Goal: Find specific fact: Find specific page/section

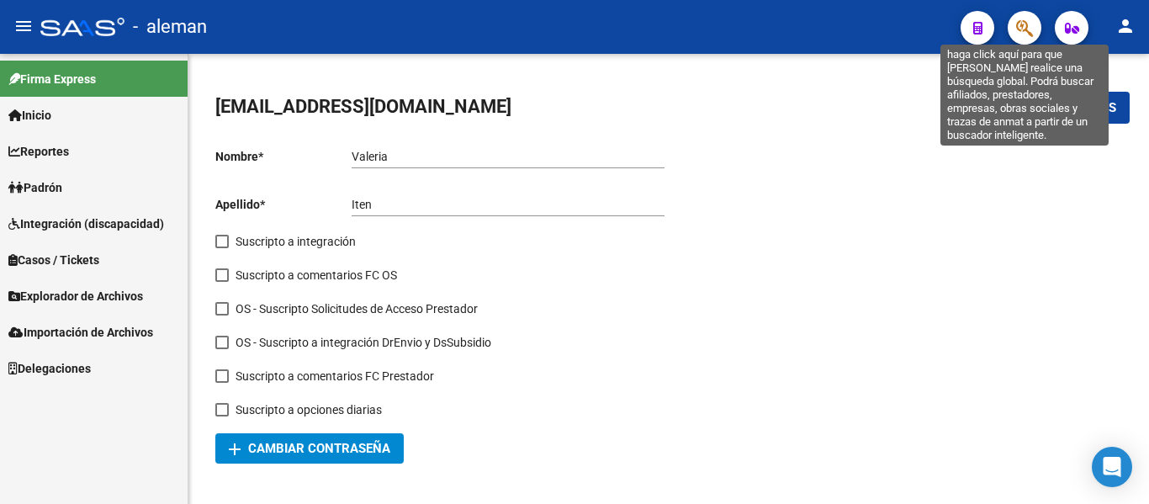
click at [1018, 31] on icon "button" at bounding box center [1024, 28] width 17 height 19
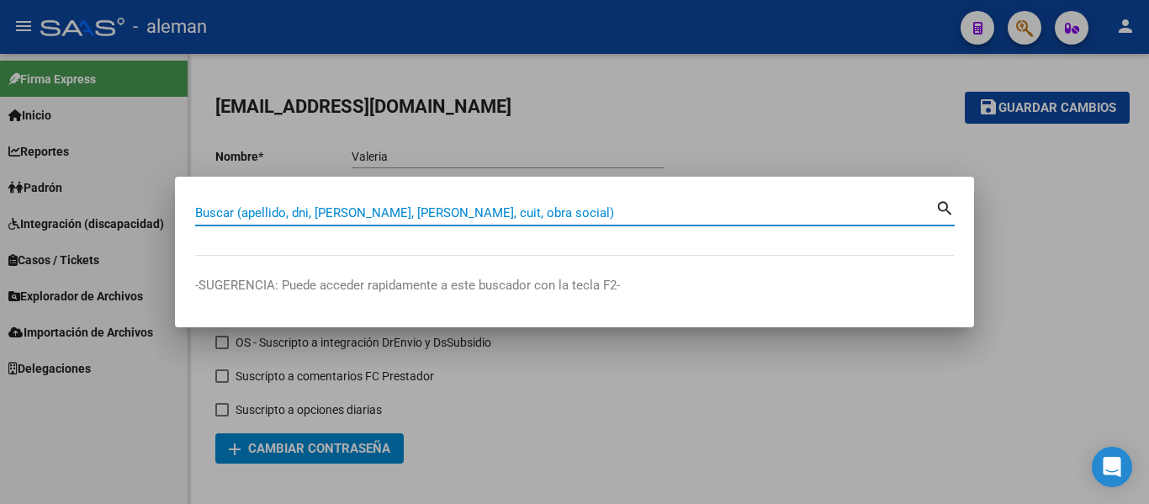
paste input "[PERSON_NAME] [PERSON_NAME]"
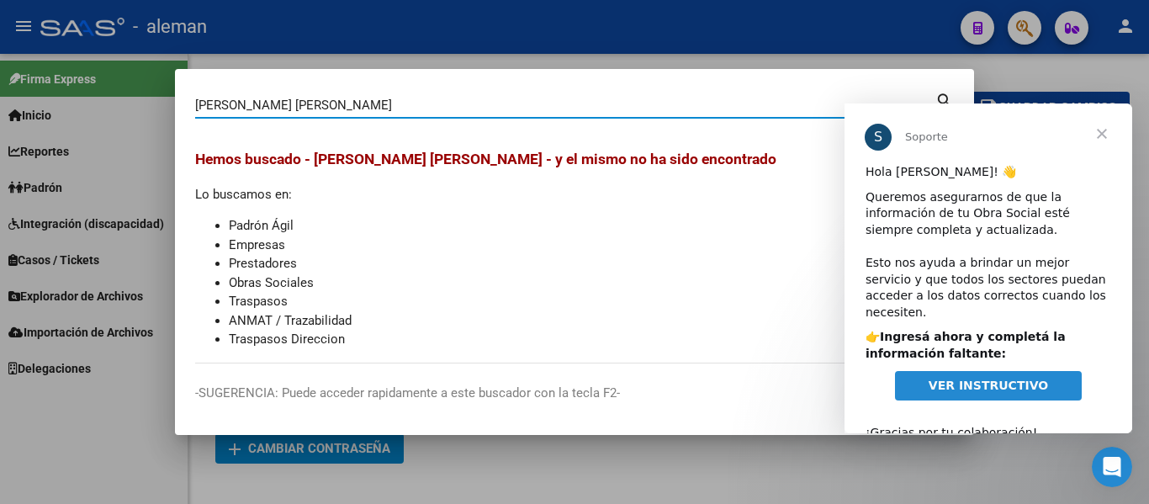
click at [1108, 134] on span "Cerrar" at bounding box center [1101, 133] width 61 height 61
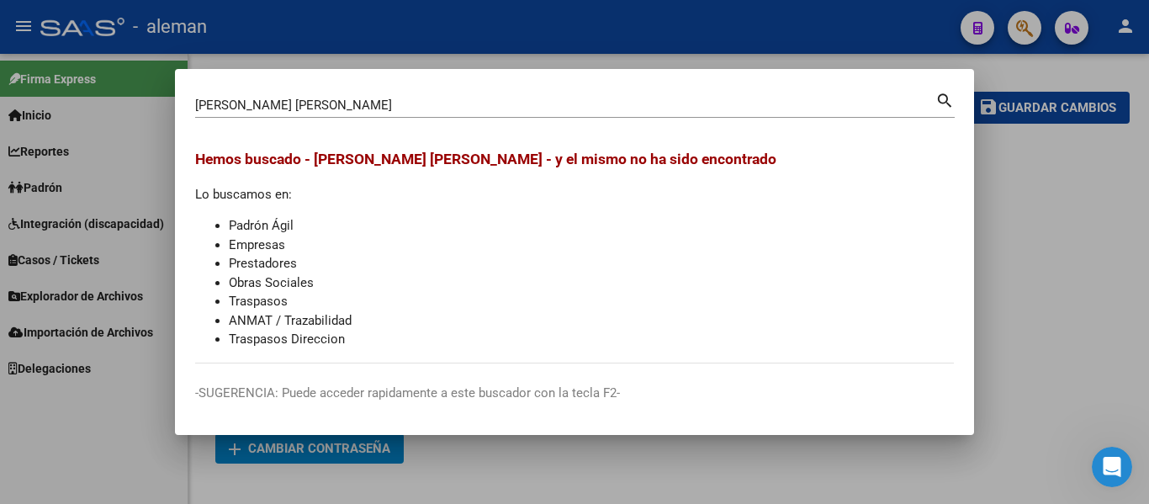
drag, startPoint x: 312, startPoint y: 202, endPoint x: 316, endPoint y: 185, distance: 17.3
click at [312, 202] on div "Hemos buscado - [PERSON_NAME] [PERSON_NAME] - y el mismo no ha sido encontrado …" at bounding box center [574, 248] width 759 height 201
click at [949, 93] on mat-icon "search" at bounding box center [944, 99] width 19 height 20
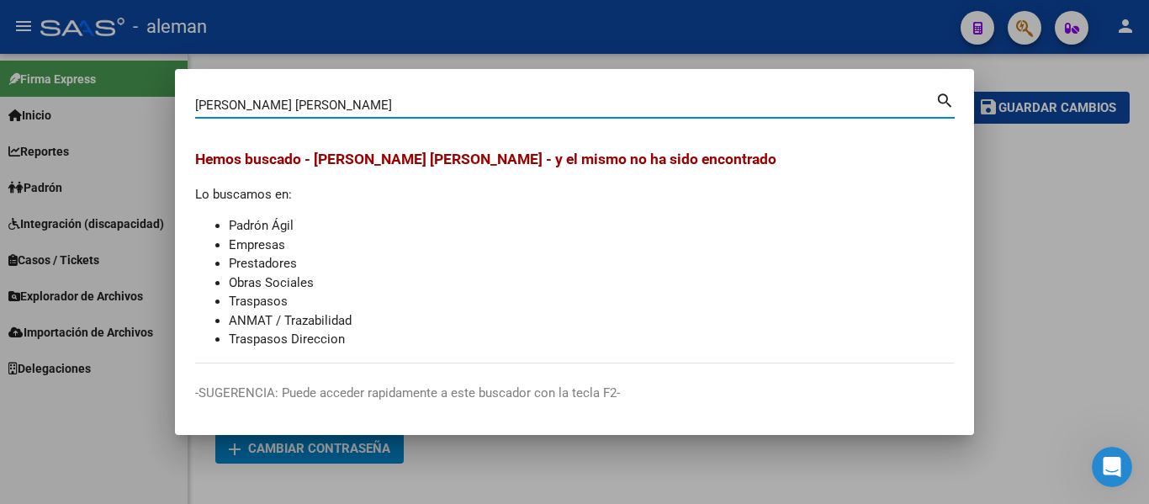
paste input "18315639"
click at [373, 103] on input "[PERSON_NAME] CECILIA18315639" at bounding box center [565, 105] width 740 height 15
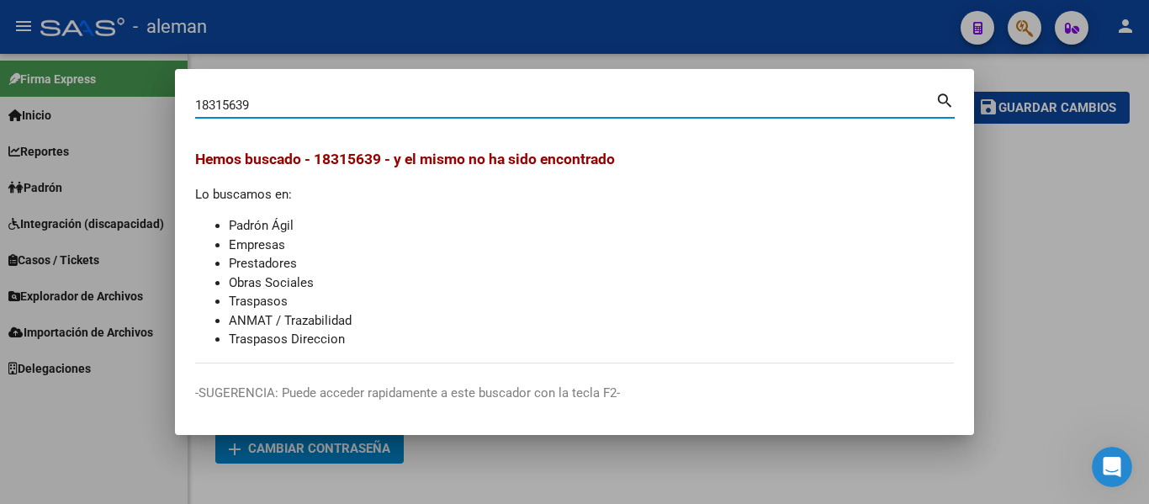
click at [375, 108] on input "18315639" at bounding box center [565, 105] width 740 height 15
type input "18315639"
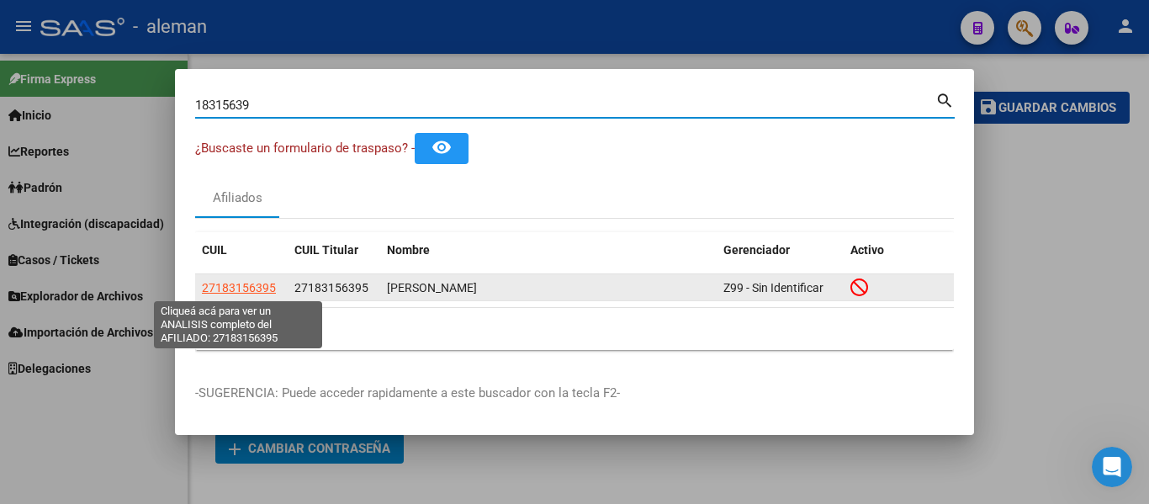
click at [235, 286] on span "27183156395" at bounding box center [239, 287] width 74 height 13
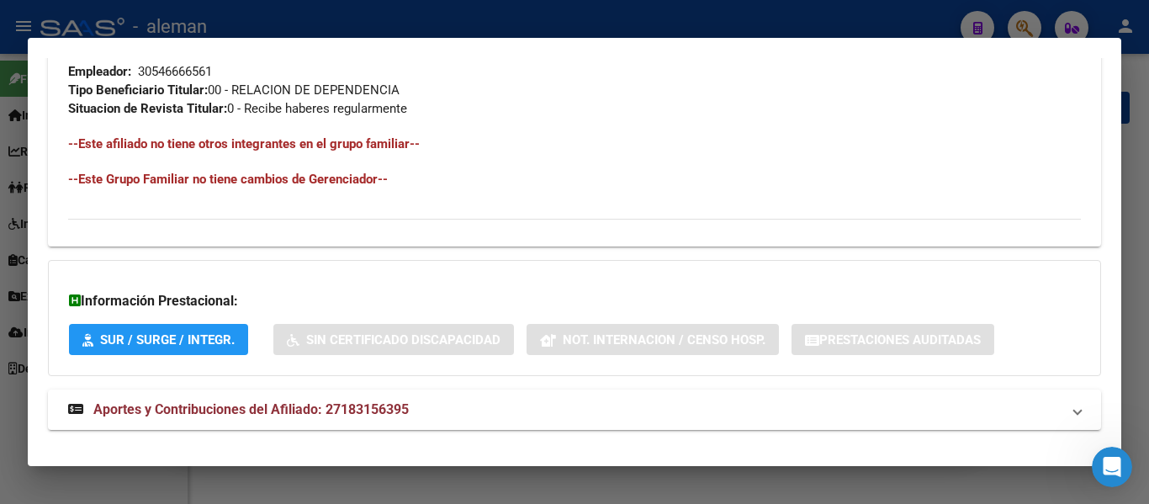
scroll to position [908, 0]
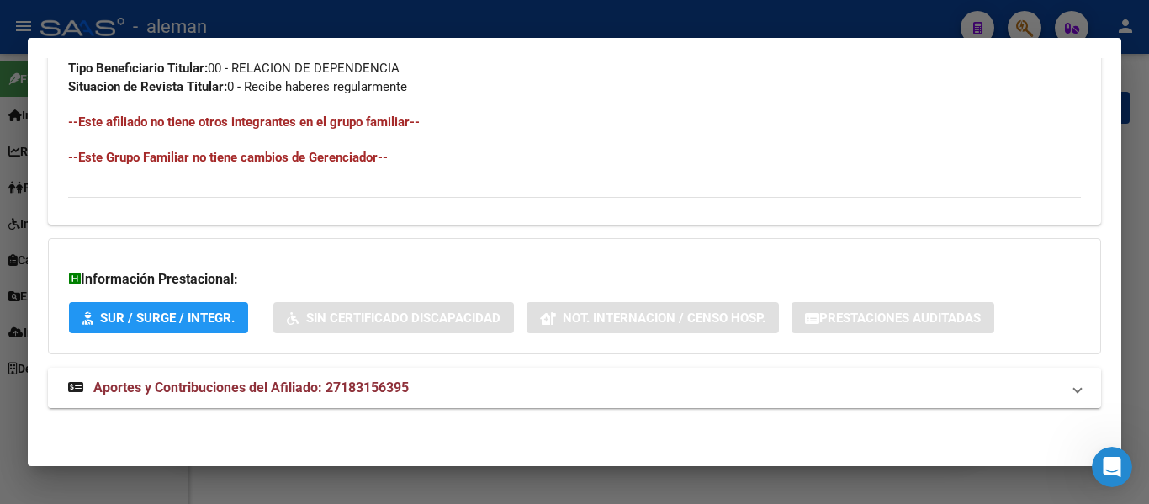
click at [271, 384] on span "Aportes y Contribuciones del Afiliado: 27183156395" at bounding box center [250, 387] width 315 height 16
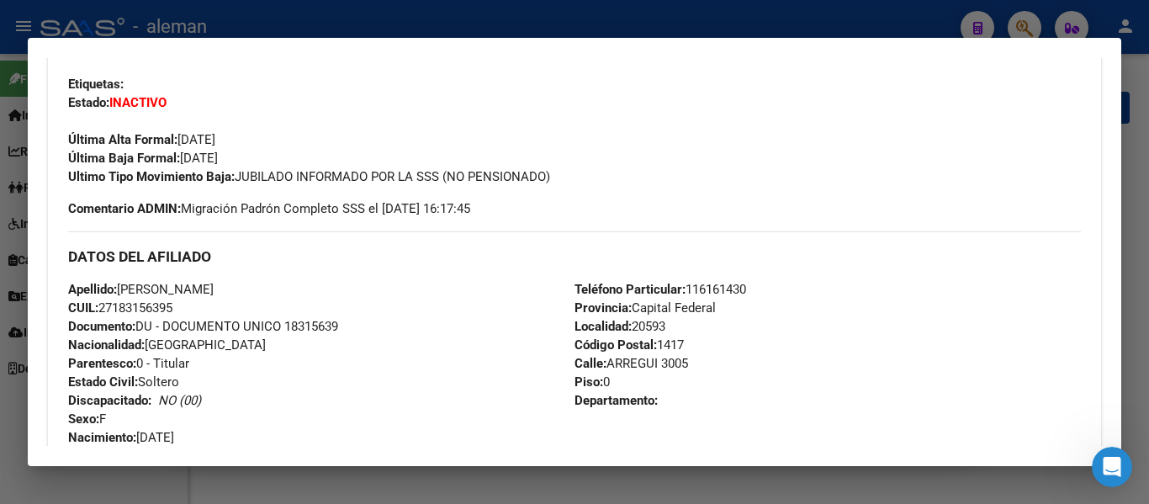
scroll to position [415, 0]
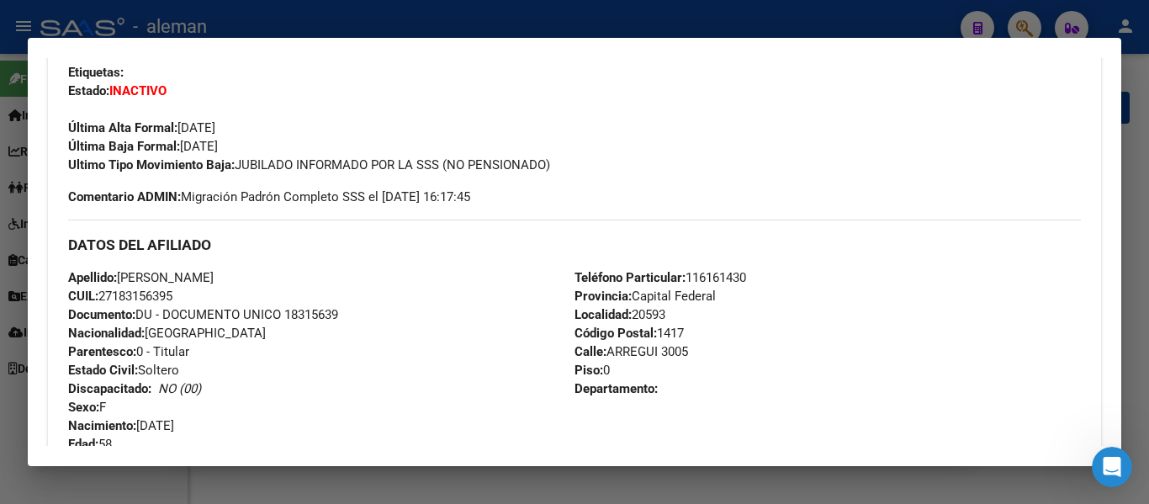
drag, startPoint x: 180, startPoint y: 294, endPoint x: 100, endPoint y: 299, distance: 80.1
click at [100, 299] on div "Apellido: [PERSON_NAME] CUIL: 27183156395 Documento: DU - DOCUMENTO UNICO 18315…" at bounding box center [321, 360] width 506 height 185
copy span "27183156395"
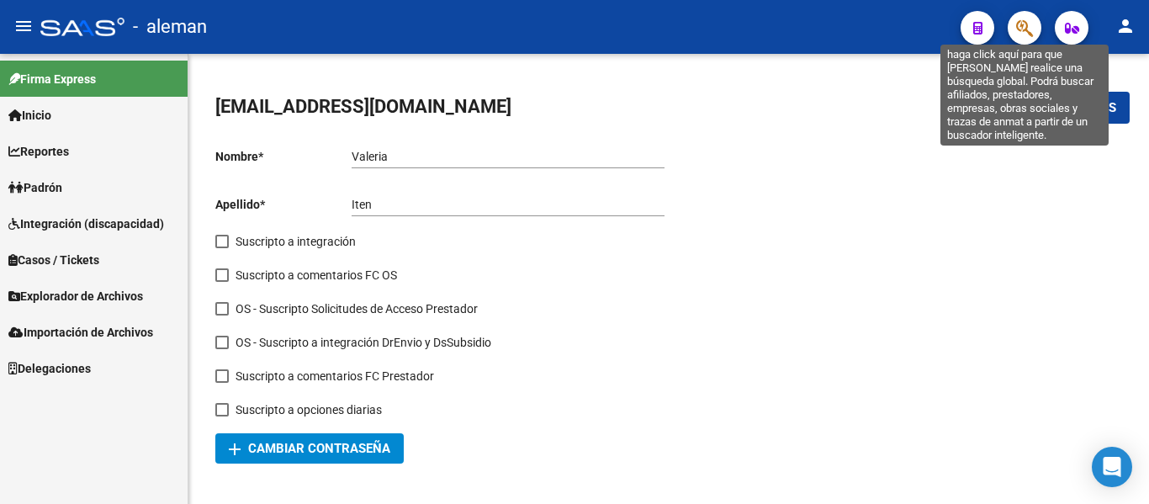
click at [1021, 28] on icon "button" at bounding box center [1024, 28] width 17 height 19
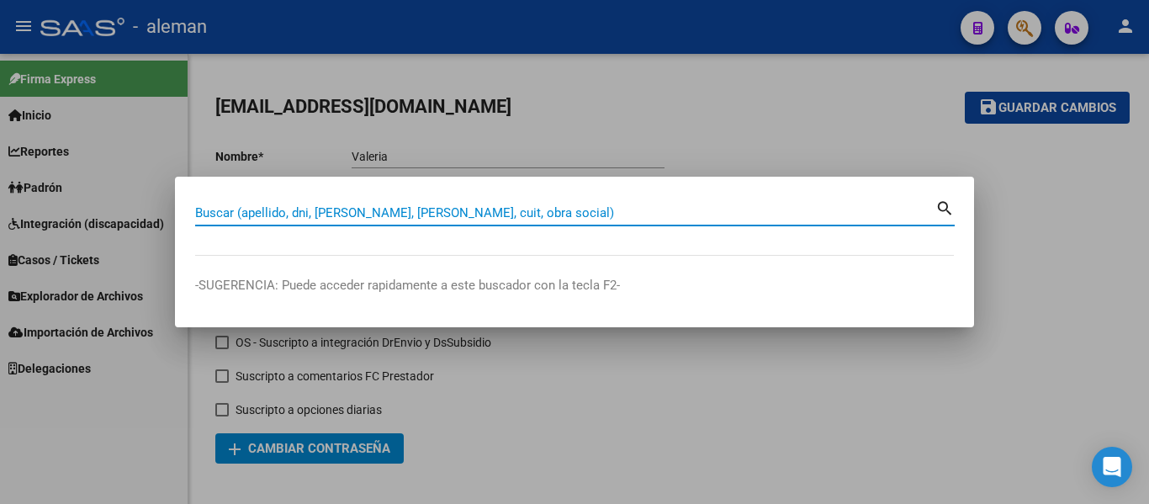
paste input "39243051"
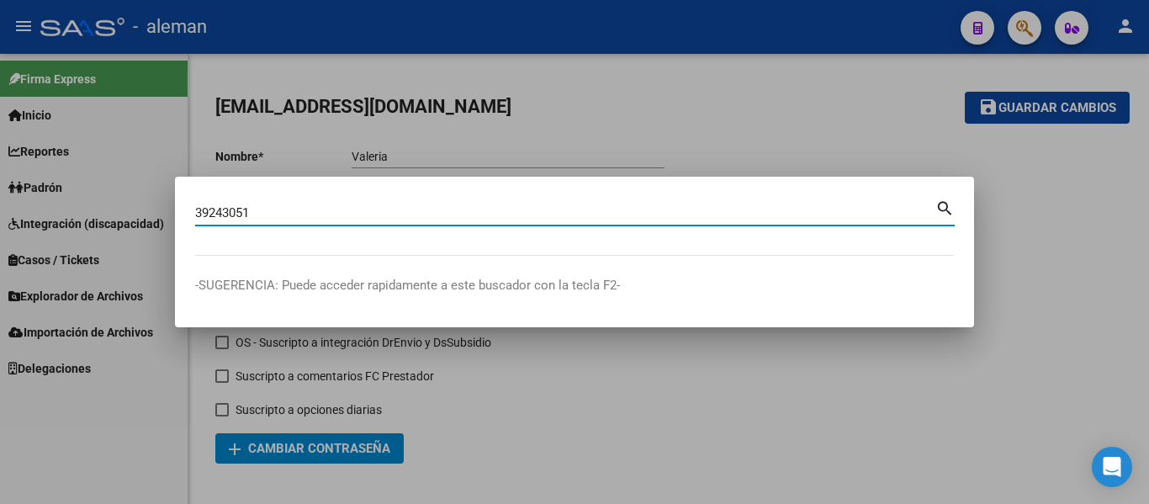
type input "39243051"
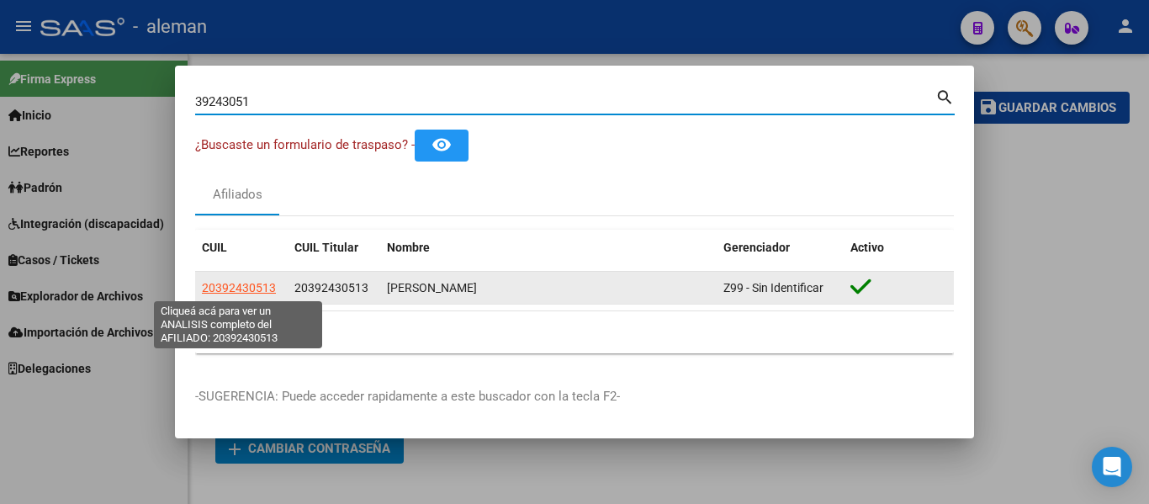
click at [258, 287] on span "20392430513" at bounding box center [239, 287] width 74 height 13
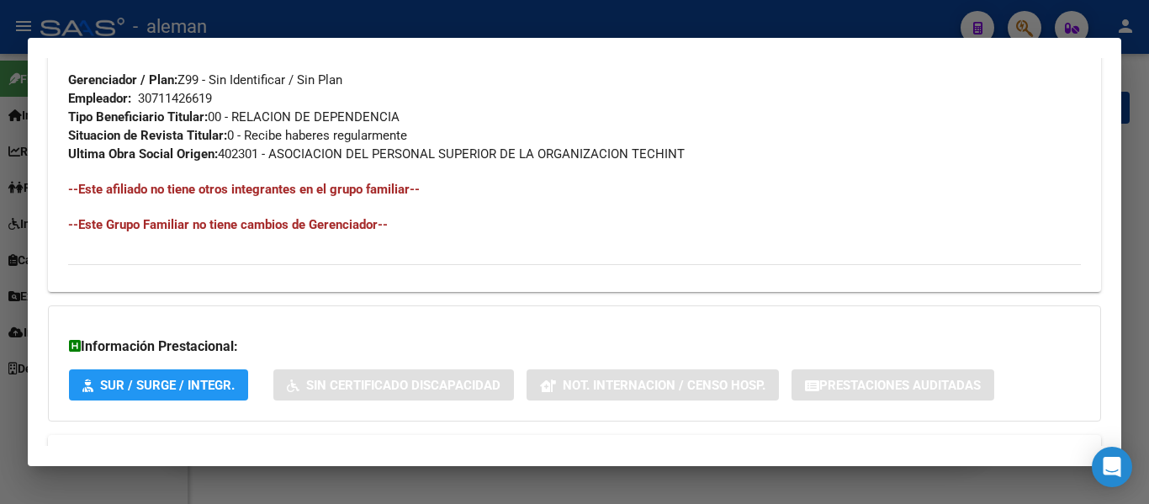
scroll to position [908, 0]
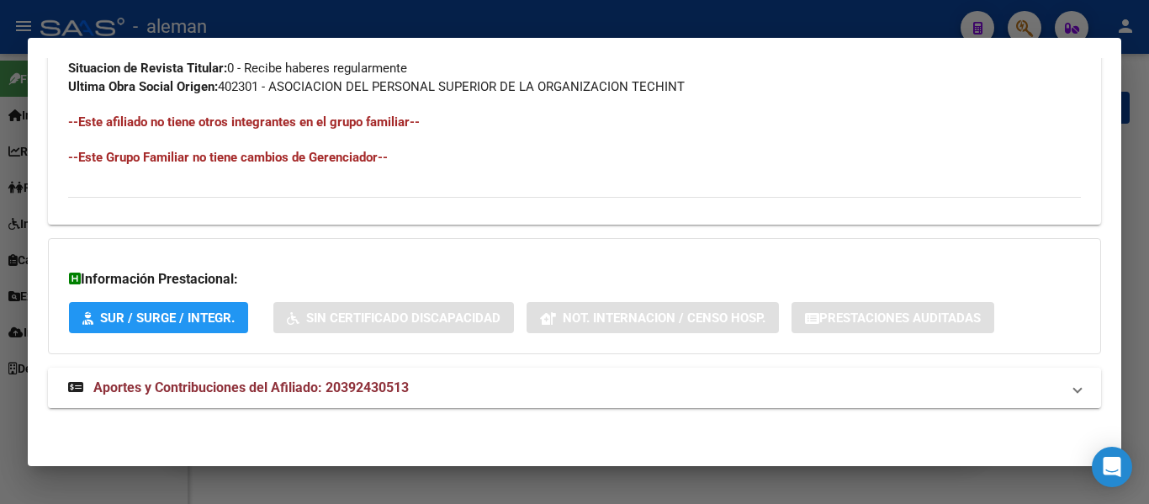
click at [235, 387] on span "Aportes y Contribuciones del Afiliado: 20392430513" at bounding box center [250, 387] width 315 height 16
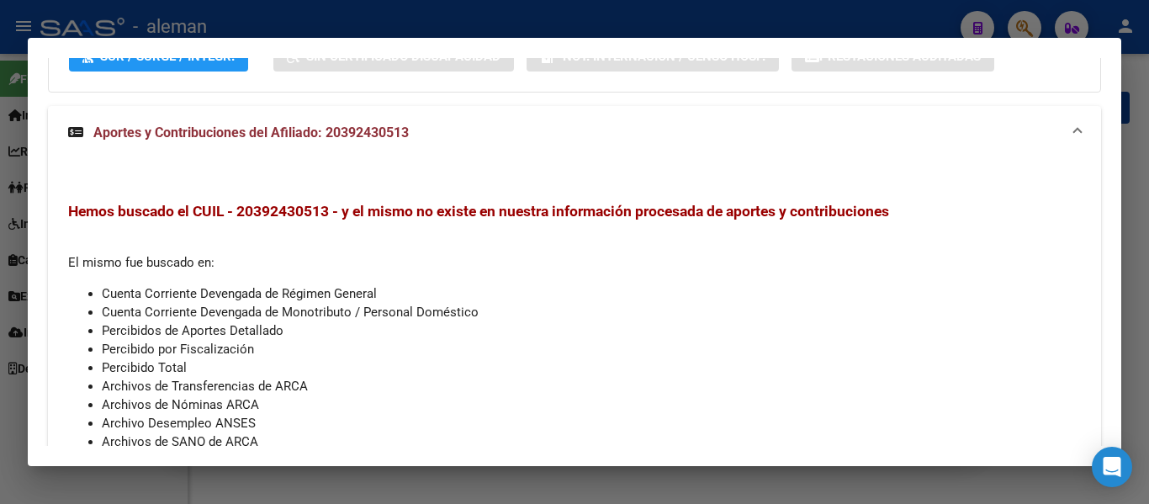
scroll to position [1181, 0]
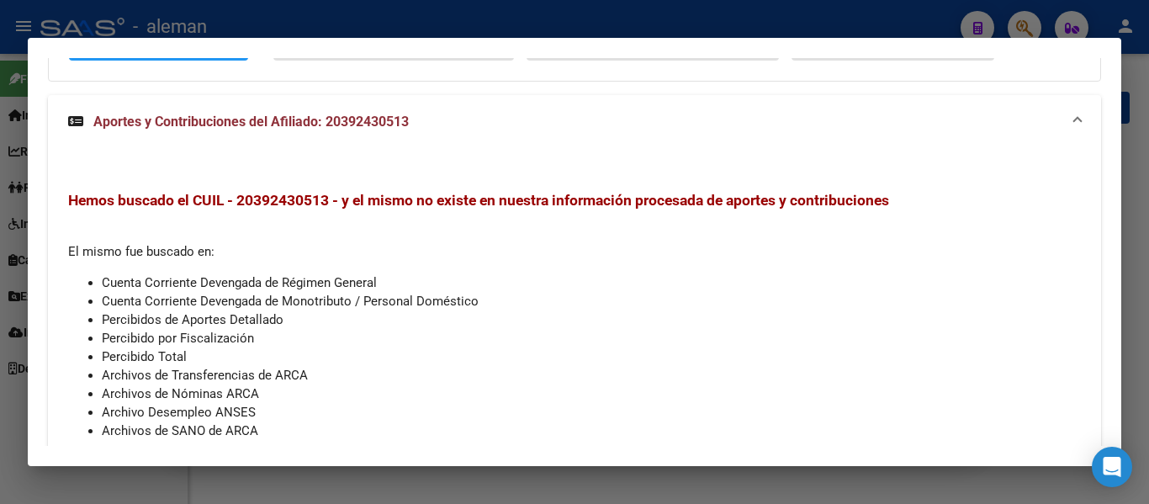
click at [990, 159] on div "Hemos buscado el CUIL - 20392430513 - y el mismo no existe en nuestra informaci…" at bounding box center [574, 315] width 1053 height 332
click at [177, 77] on div "Información Prestacional: SUR / SURGE / INTEGR. Sin Certificado Discapacidad No…" at bounding box center [574, 24] width 1053 height 116
